Goal: Check status: Check status

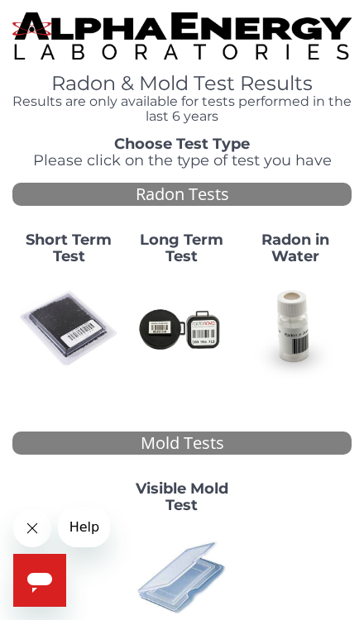
click at [263, 326] on img at bounding box center [295, 328] width 100 height 100
click at [179, 208] on div "Choose Test Type Please click on the type of test you have Radon Tests Short Te…" at bounding box center [181, 407] width 339 height 543
click at [71, 315] on img at bounding box center [69, 328] width 100 height 100
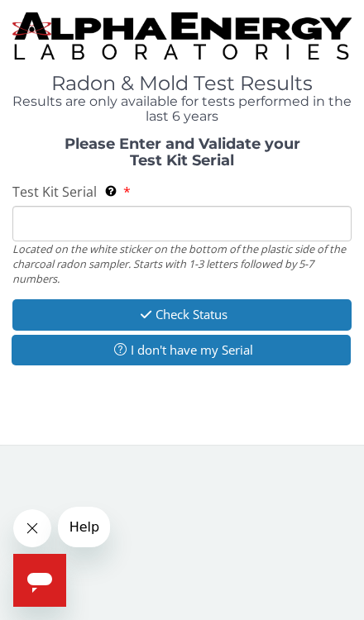
click at [145, 206] on input "Test Kit Serial Located on the white sticker on the bottom of the plastic side …" at bounding box center [181, 224] width 339 height 36
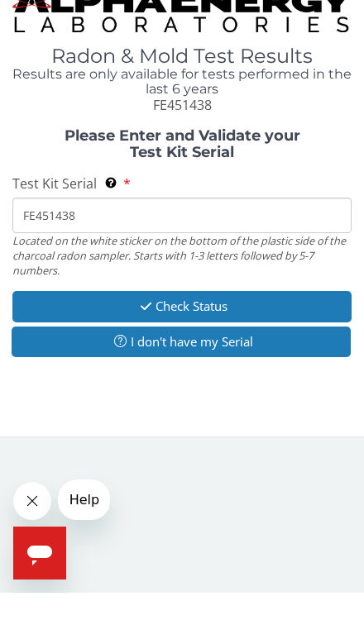
type input "FE451438"
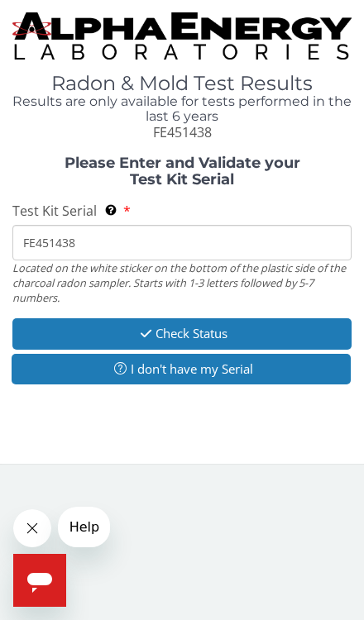
click at [193, 324] on button "Check Status" at bounding box center [181, 333] width 339 height 31
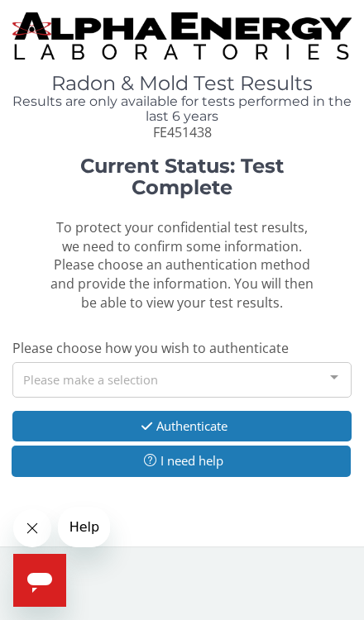
click at [321, 365] on div at bounding box center [333, 378] width 33 height 31
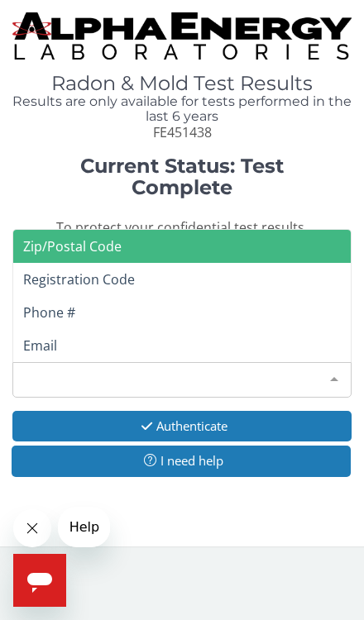
click at [35, 336] on span "Email" at bounding box center [40, 345] width 34 height 18
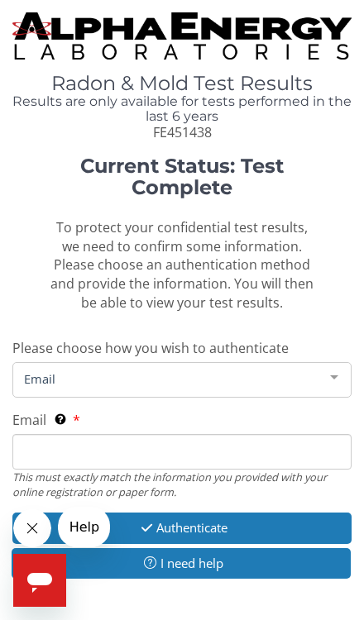
click at [77, 369] on span "Email" at bounding box center [168, 378] width 297 height 18
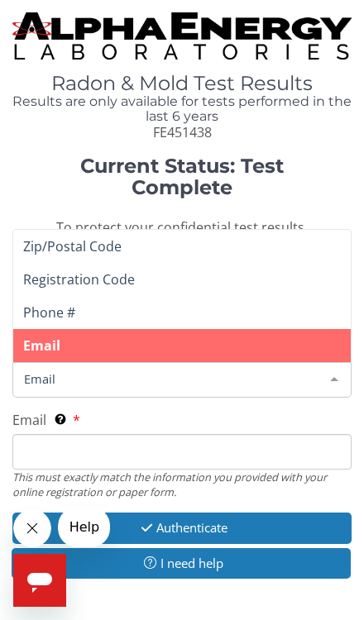
click at [126, 373] on span "Email" at bounding box center [168, 378] width 297 height 18
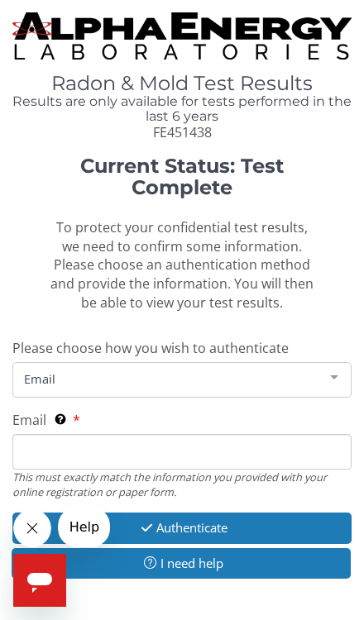
click at [92, 369] on span "Email" at bounding box center [168, 378] width 297 height 18
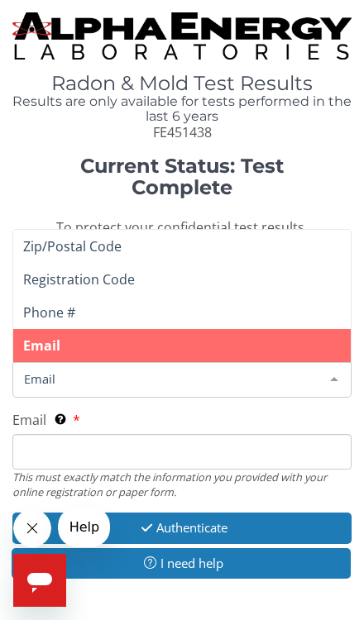
click at [95, 447] on input "Email This must exactly match the information you provided with your online reg…" at bounding box center [181, 452] width 339 height 36
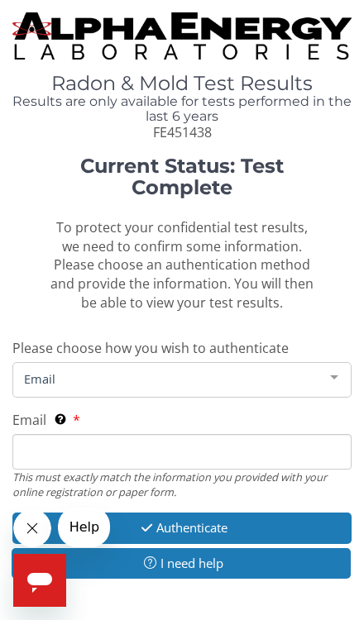
scroll to position [15, 0]
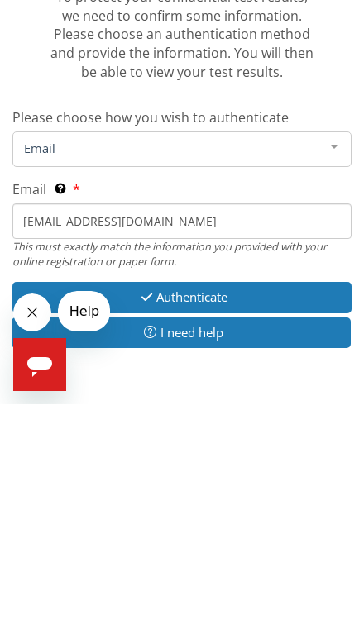
type input "taylorrita990@gmail.com"
click at [190, 497] on button "Authenticate" at bounding box center [181, 512] width 339 height 31
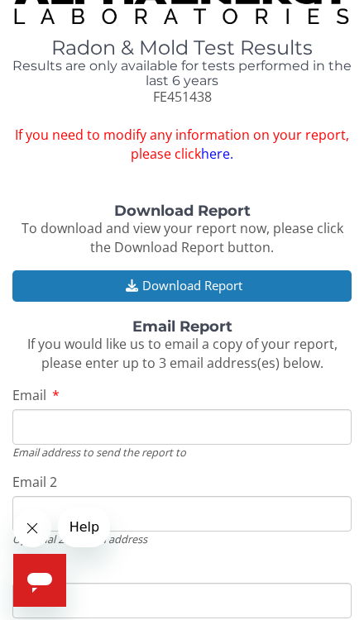
click at [114, 419] on input "Email" at bounding box center [181, 427] width 339 height 36
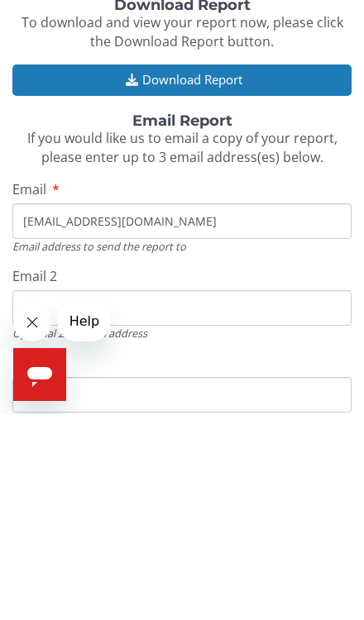
type input "taylorrita990@gmail.com"
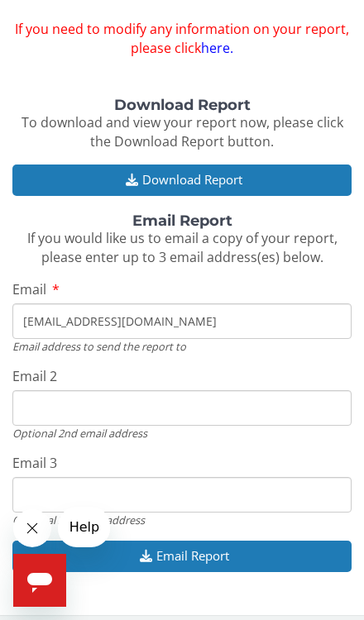
click at [193, 540] on button "Email Report" at bounding box center [181, 555] width 339 height 31
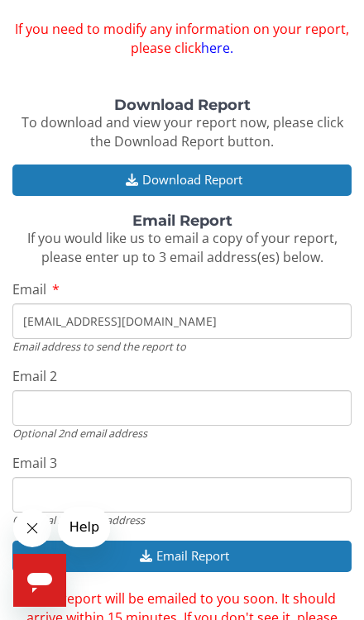
click at [238, 169] on button "Download Report" at bounding box center [181, 179] width 339 height 31
